Goal: Information Seeking & Learning: Understand process/instructions

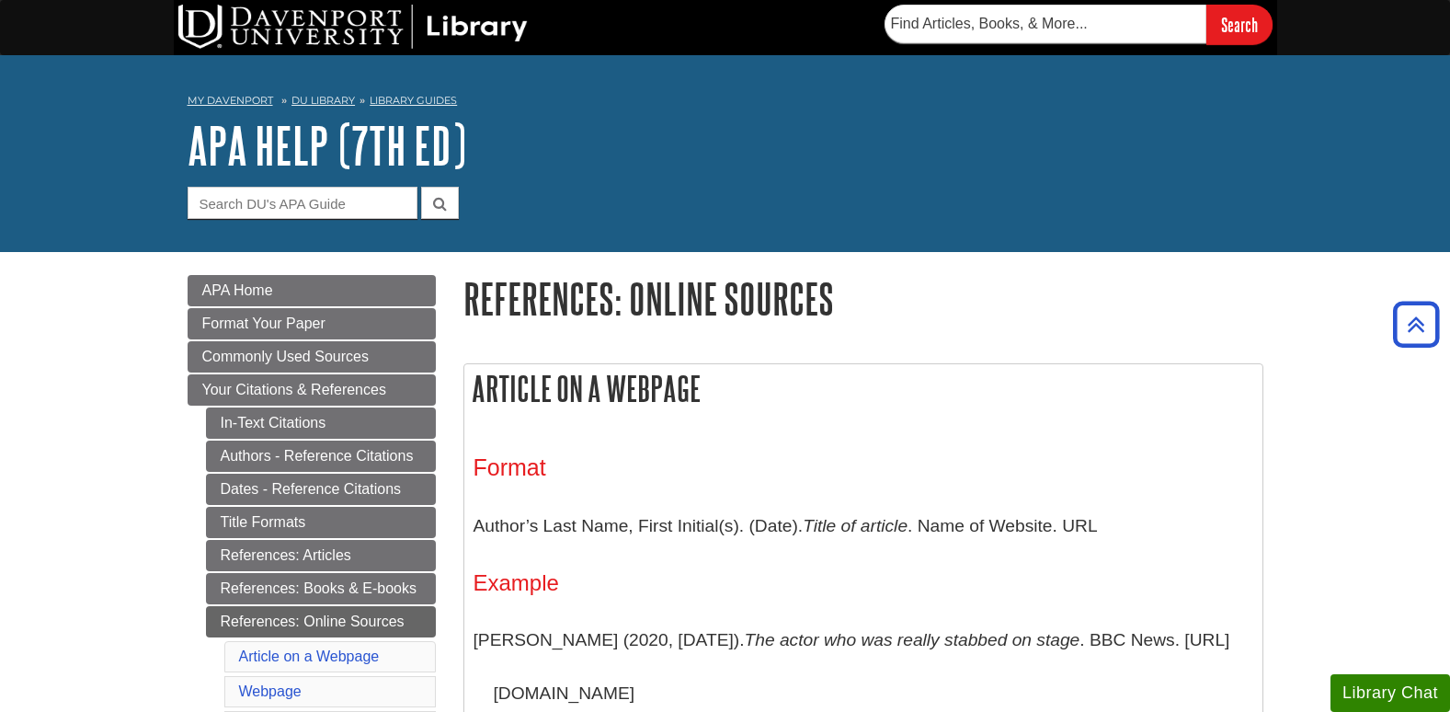
scroll to position [1290, 0]
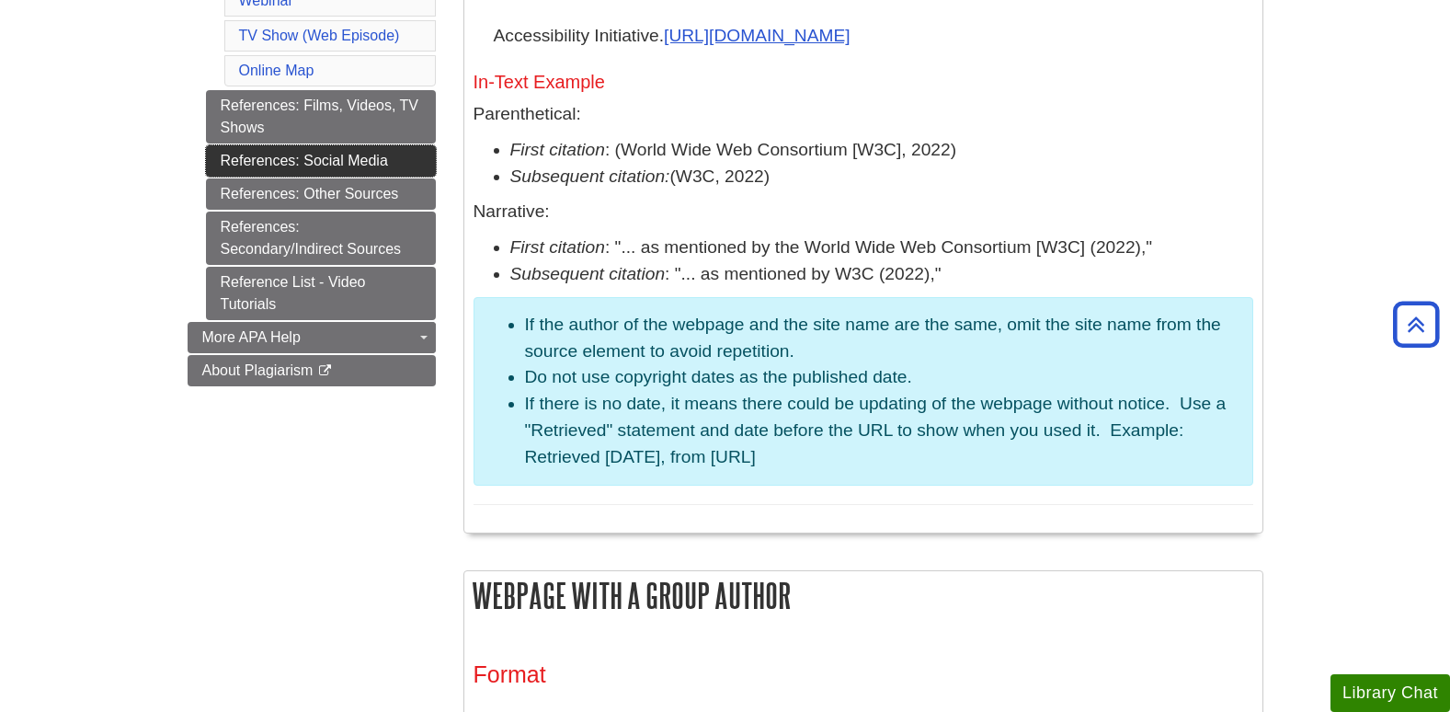
click at [384, 167] on link "References: Social Media" at bounding box center [321, 160] width 230 height 31
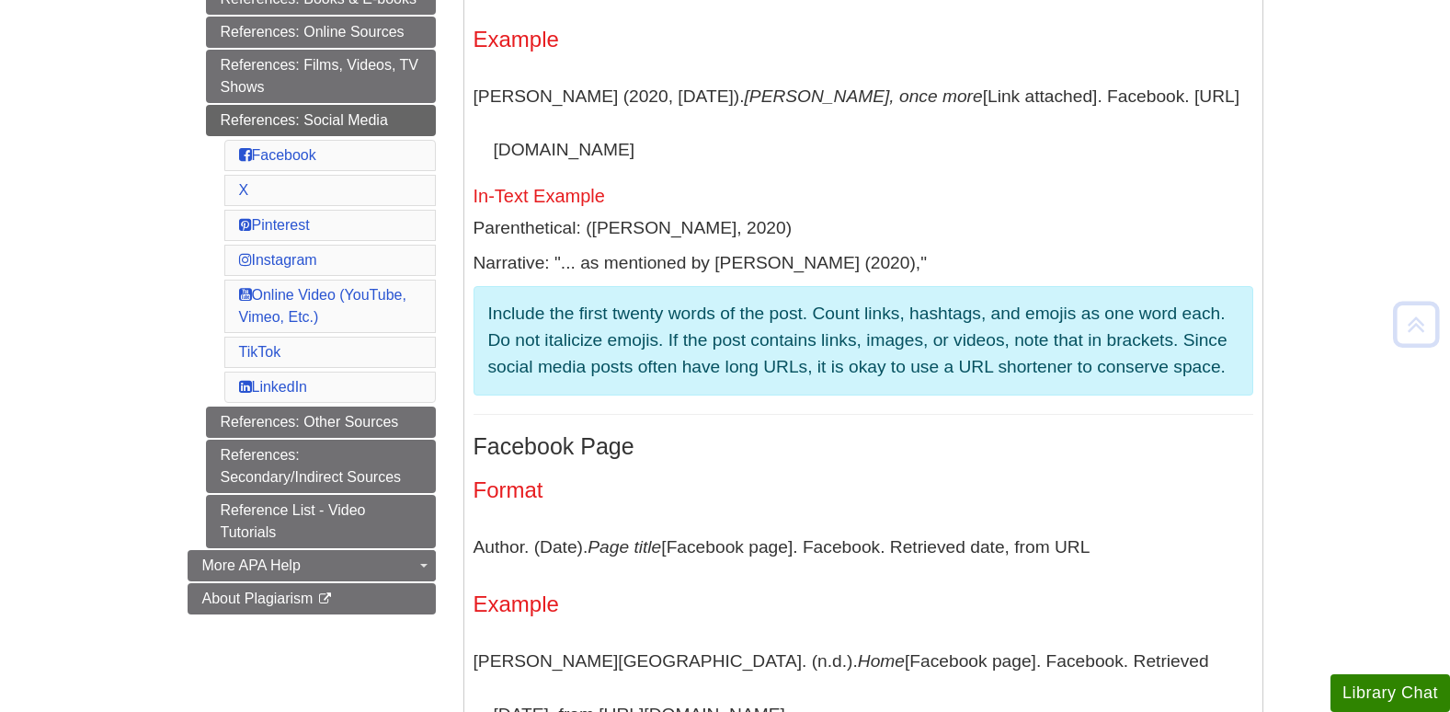
scroll to position [603, 0]
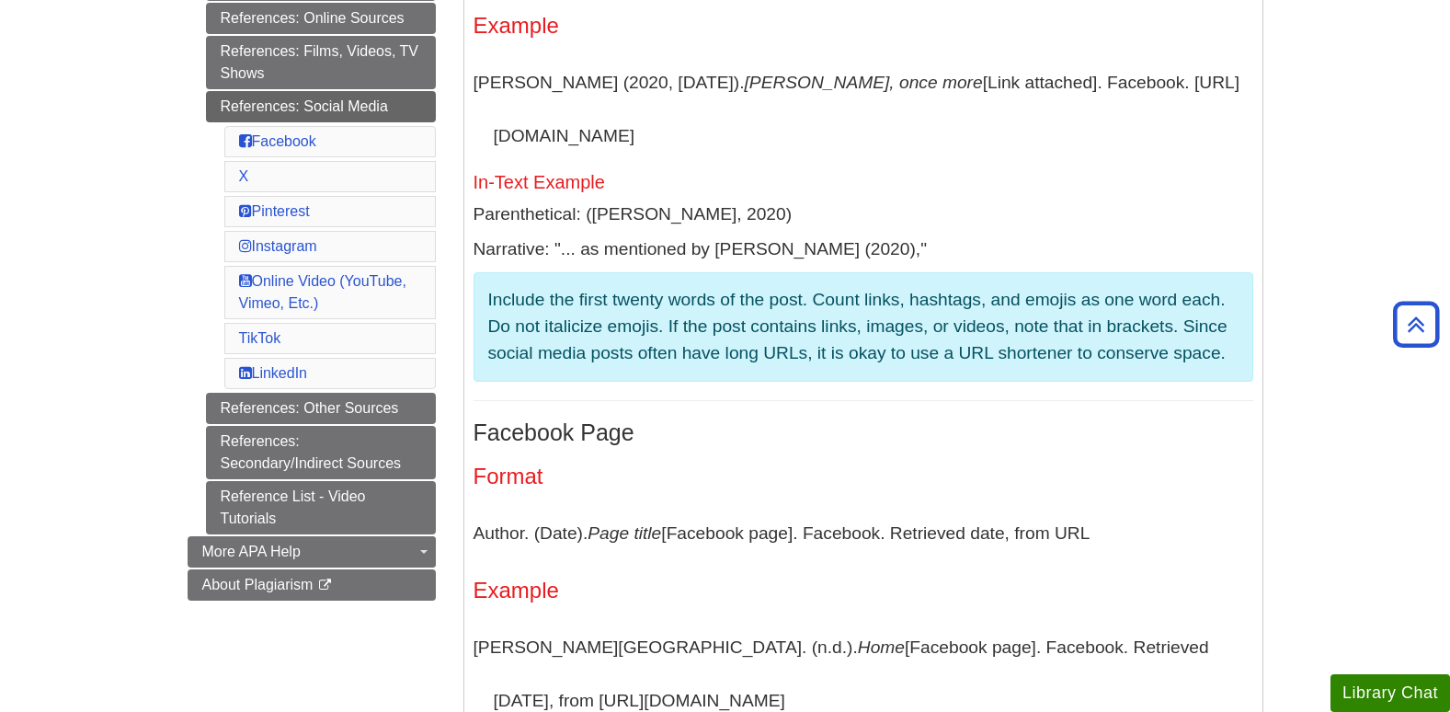
click at [565, 539] on p "Author. (Date). Page title [Facebook page]. Facebook. Retrieved date, from URL" at bounding box center [864, 533] width 780 height 53
click at [359, 20] on link "References: Online Sources" at bounding box center [321, 18] width 230 height 31
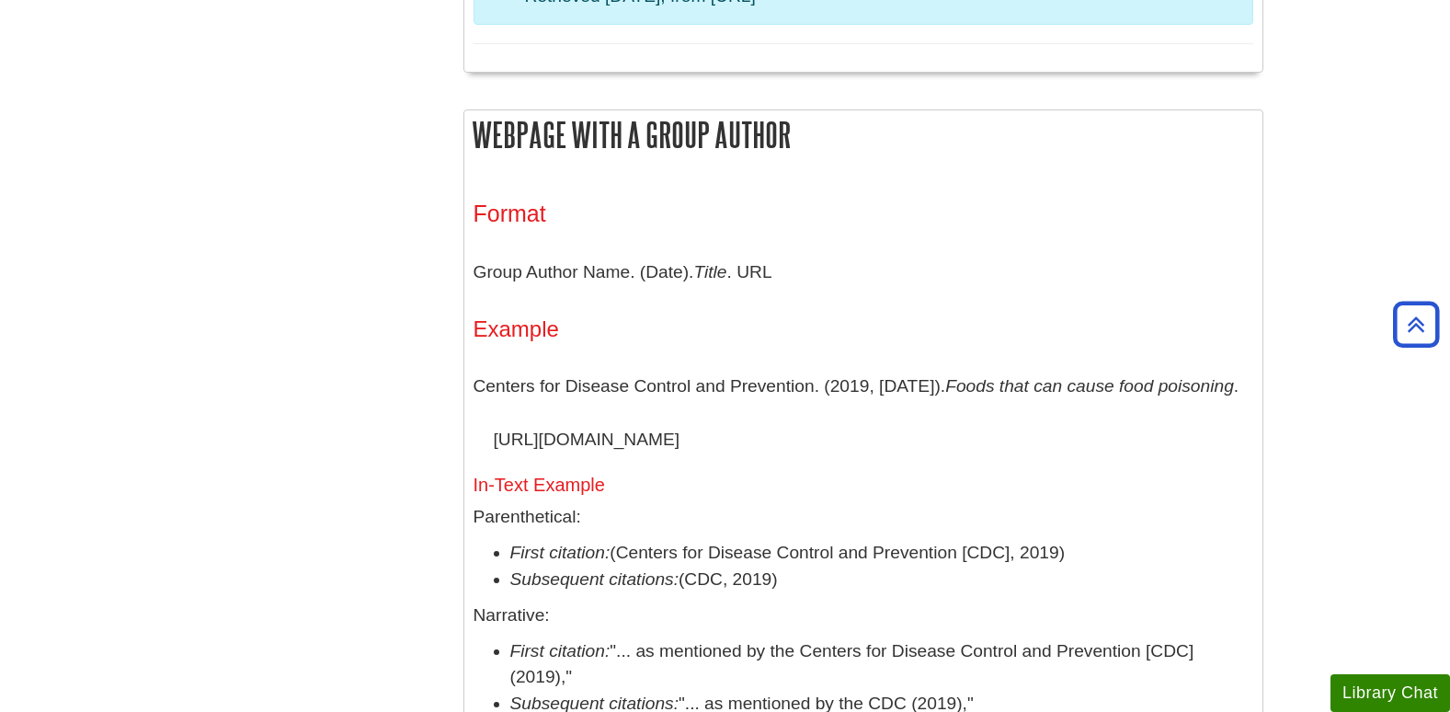
scroll to position [1673, 0]
